Goal: Information Seeking & Learning: Learn about a topic

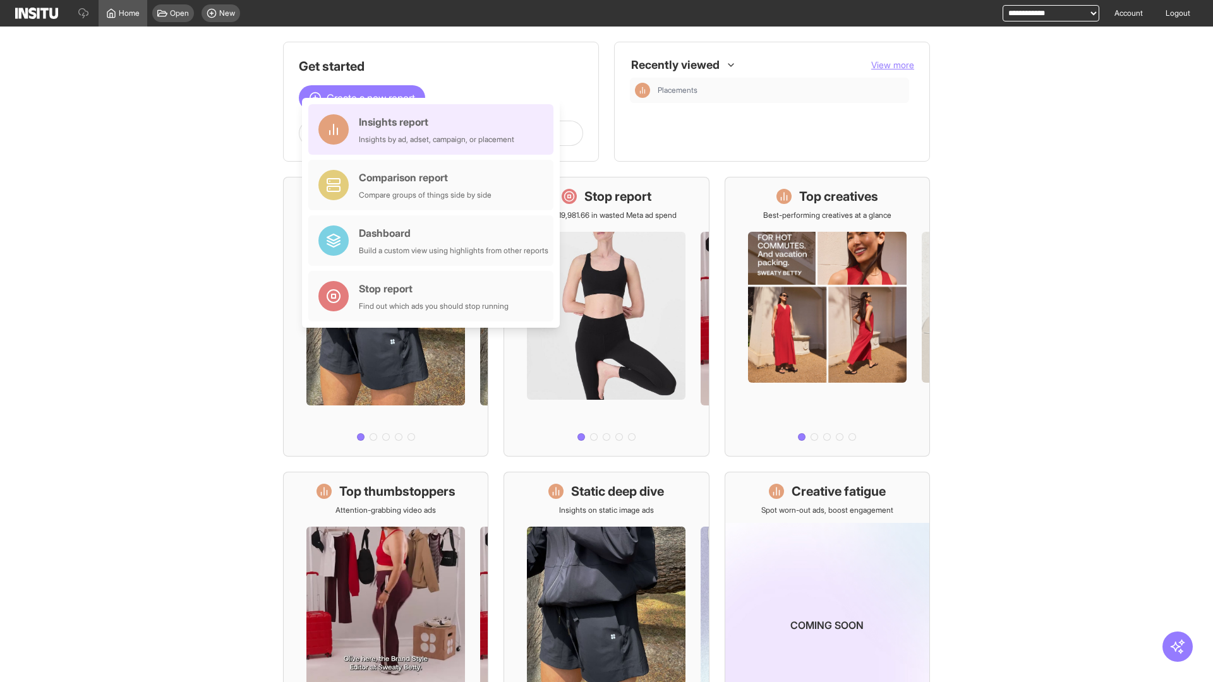
click at [434, 129] on div "Insights report Insights by ad, adset, campaign, or placement" at bounding box center [436, 129] width 155 height 30
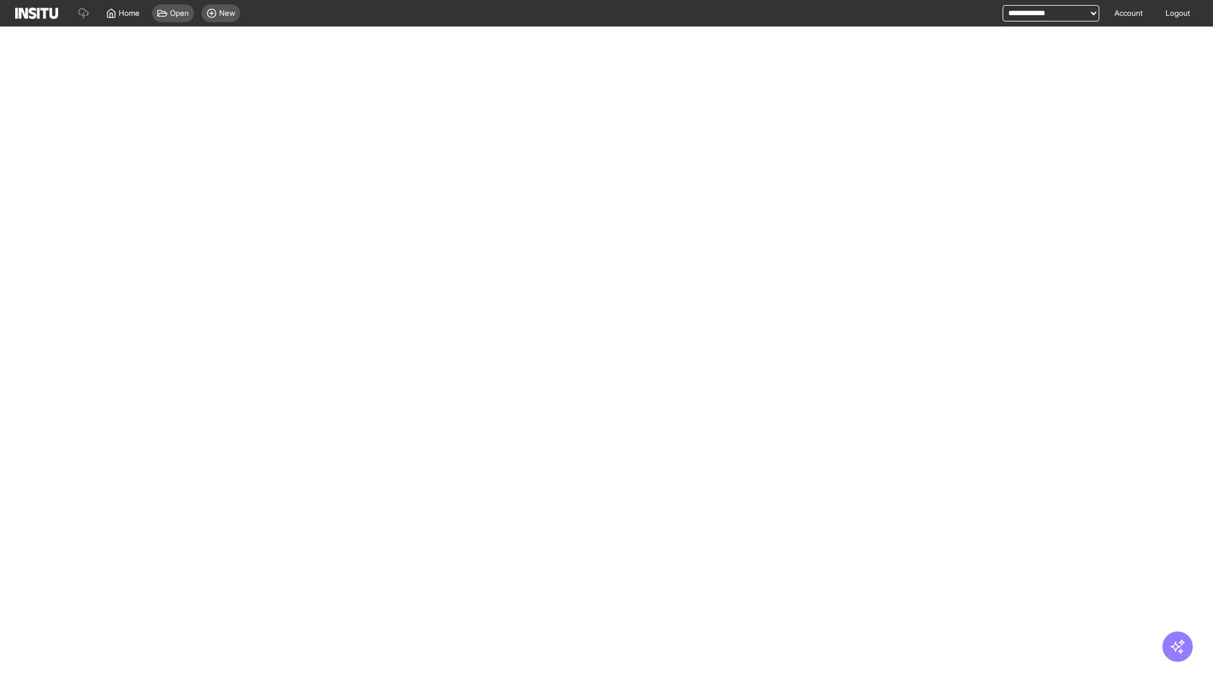
select select "**"
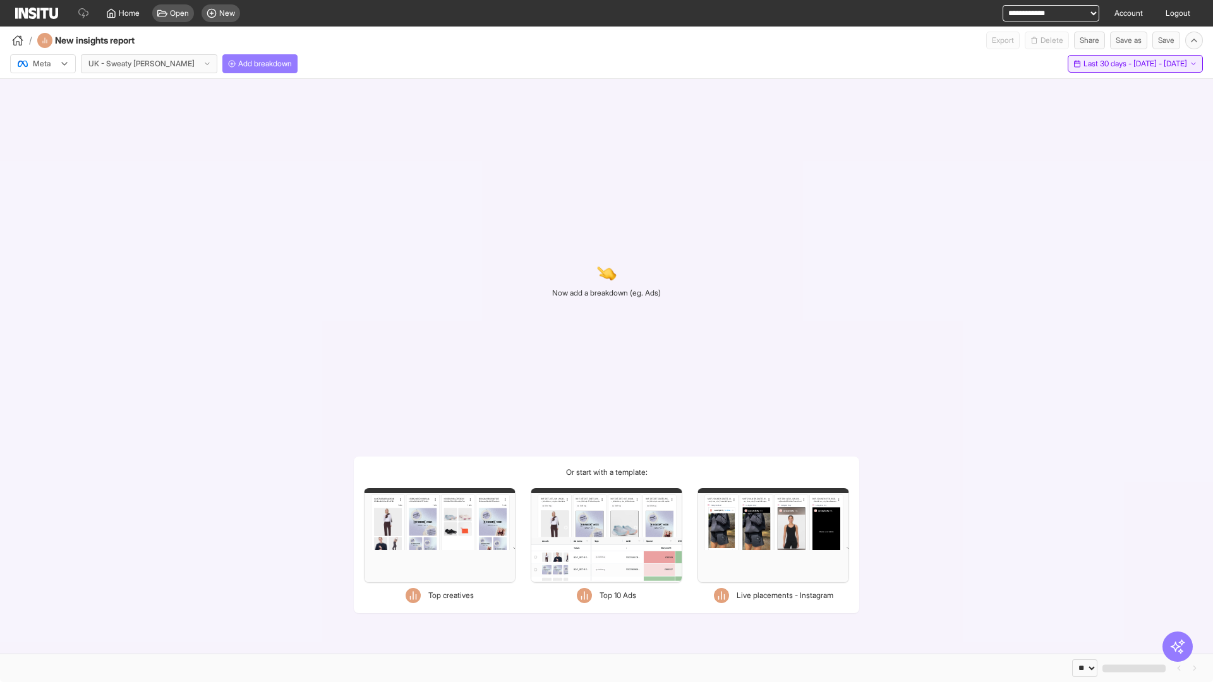
click at [1107, 64] on span "Last 30 days - [DATE] - [DATE]" at bounding box center [1135, 64] width 104 height 10
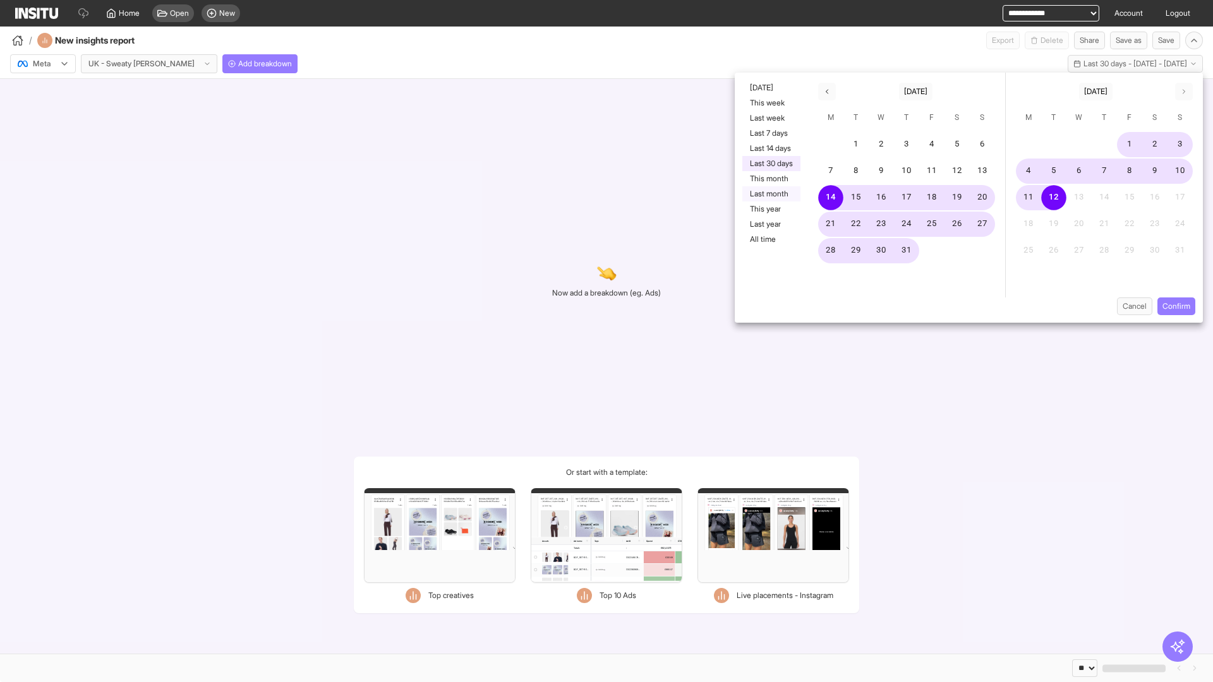
click at [770, 194] on button "Last month" at bounding box center [771, 193] width 58 height 15
